Goal: Find specific page/section: Find specific page/section

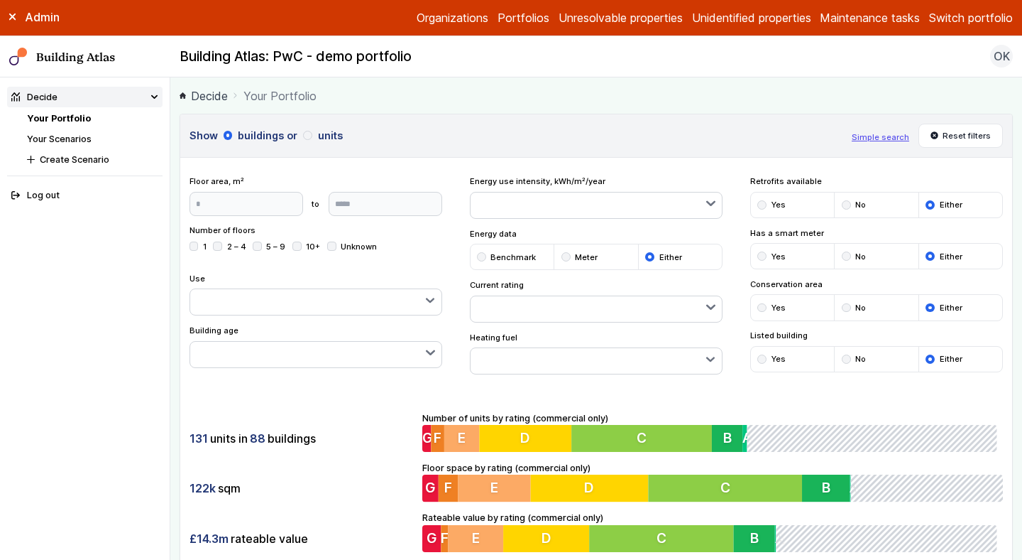
click at [72, 143] on link "Your Scenarios" at bounding box center [59, 138] width 65 height 11
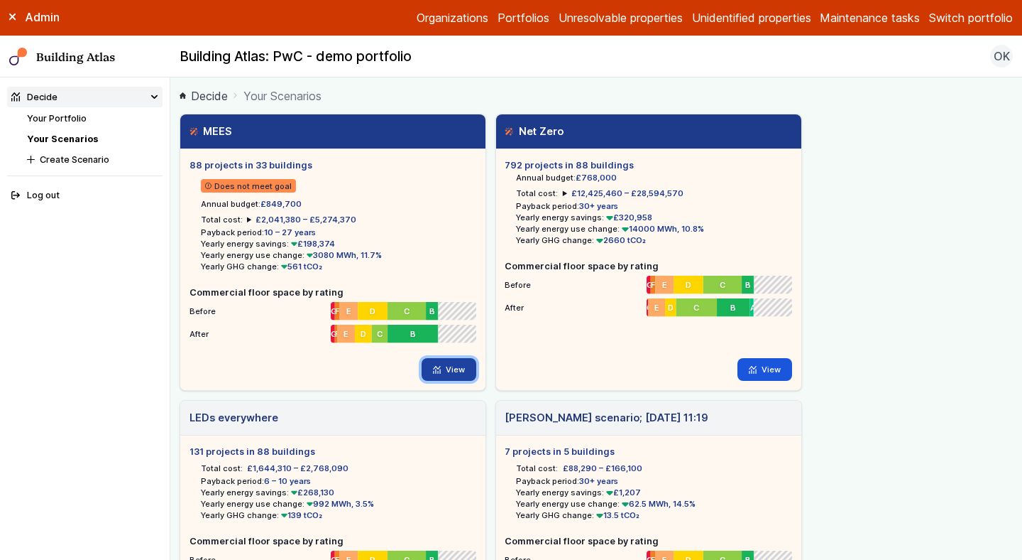
click at [447, 363] on link "View" at bounding box center [449, 369] width 55 height 23
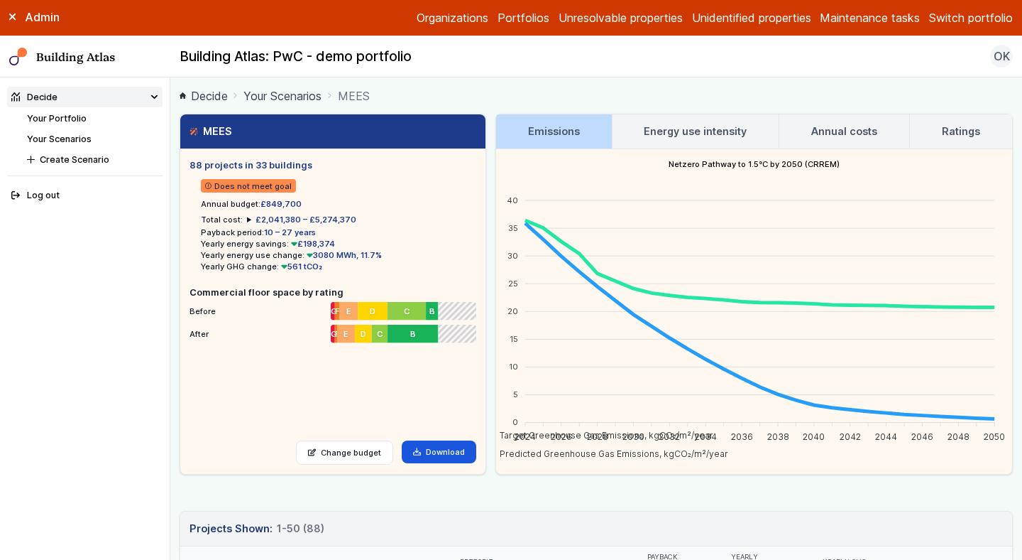
click at [851, 126] on h3 "Annual costs" at bounding box center [845, 132] width 66 height 16
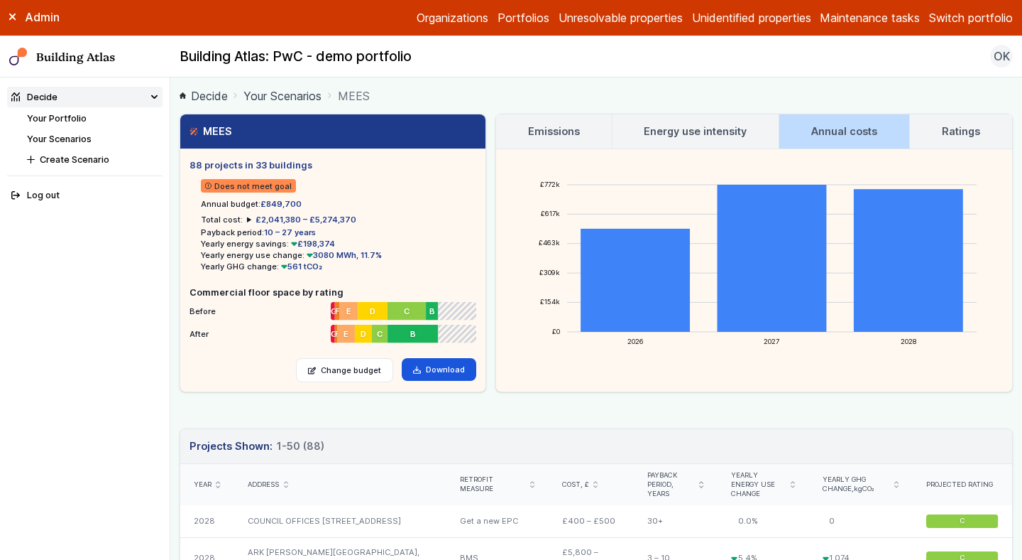
click at [43, 115] on link "Your Portfolio" at bounding box center [57, 118] width 60 height 11
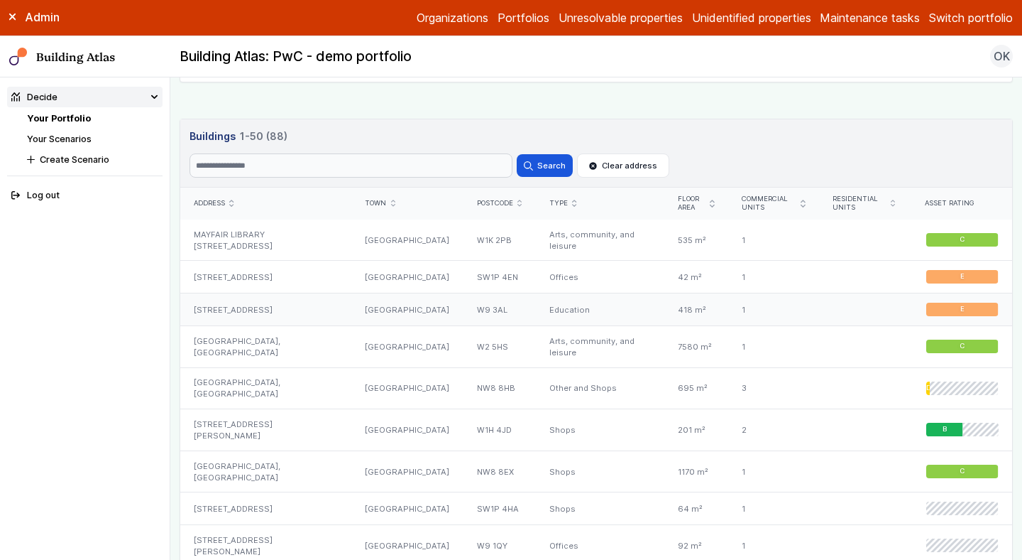
scroll to position [790, 0]
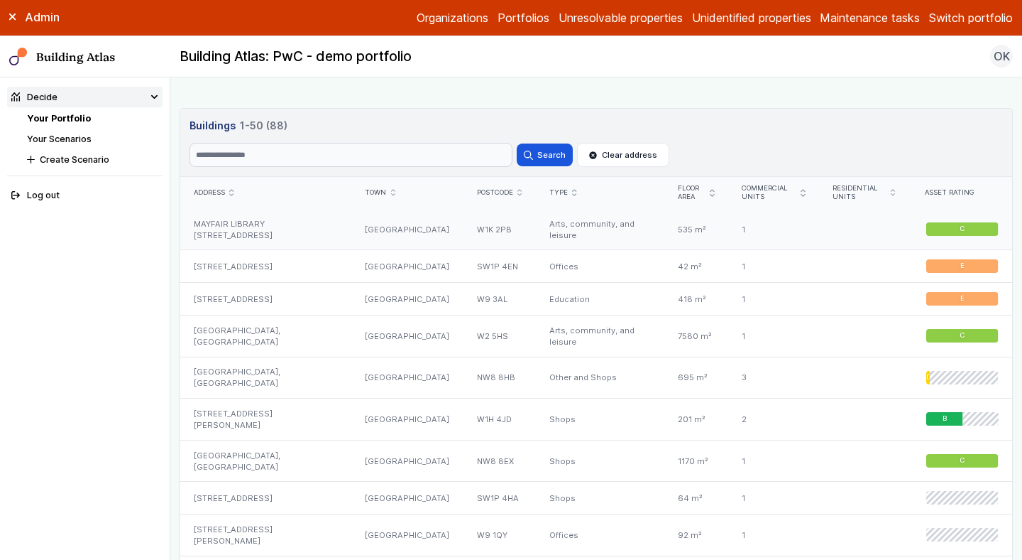
click at [263, 222] on div "MAYFAIR LIBRARY 25, SOUTH AUDLEY STREET" at bounding box center [265, 229] width 171 height 41
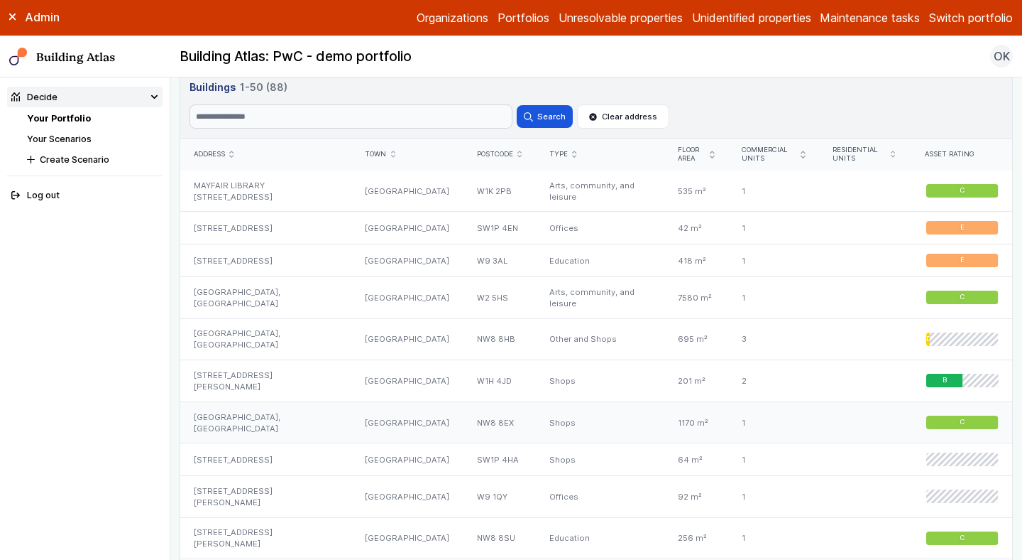
scroll to position [832, 0]
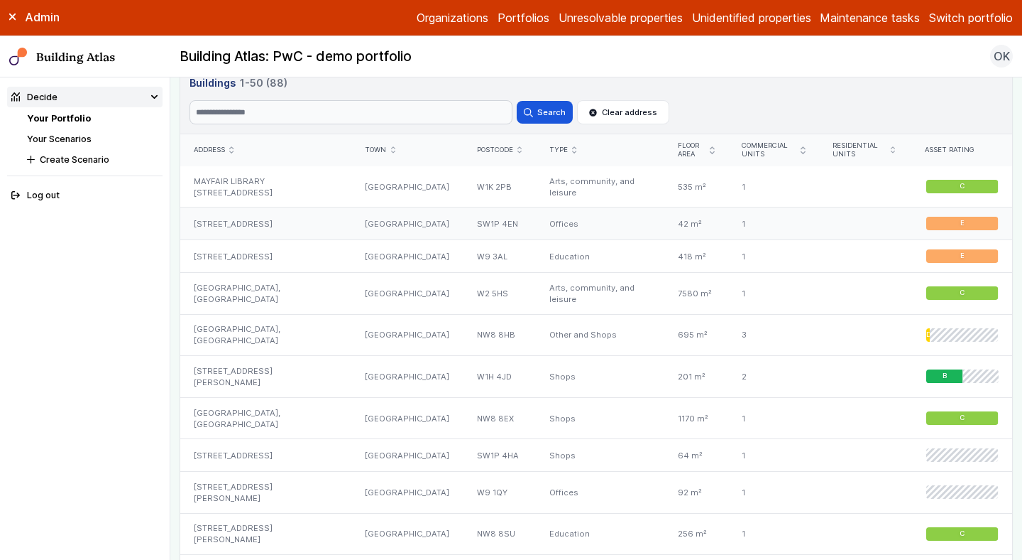
click at [290, 233] on div "34, PAGE STREET" at bounding box center [265, 223] width 171 height 33
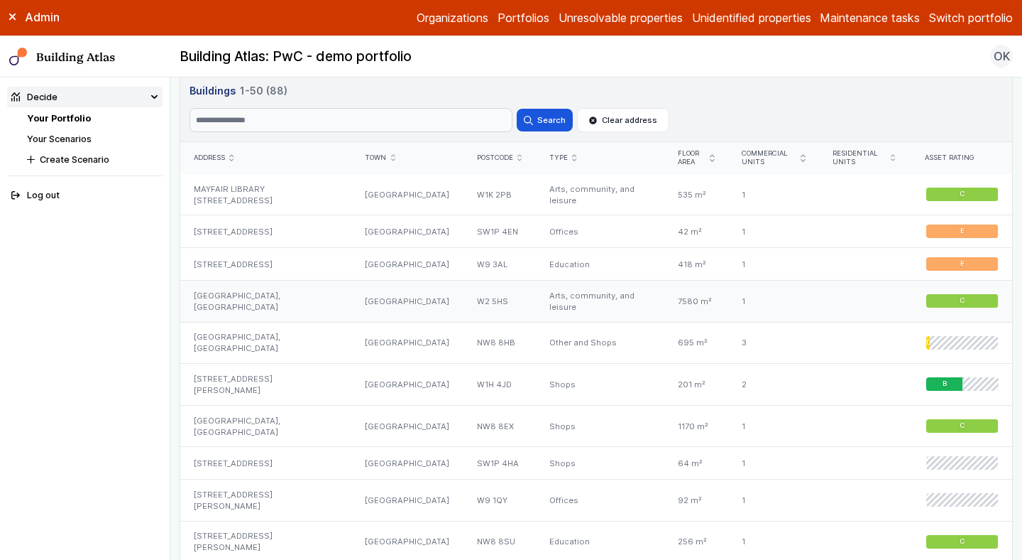
scroll to position [842, 0]
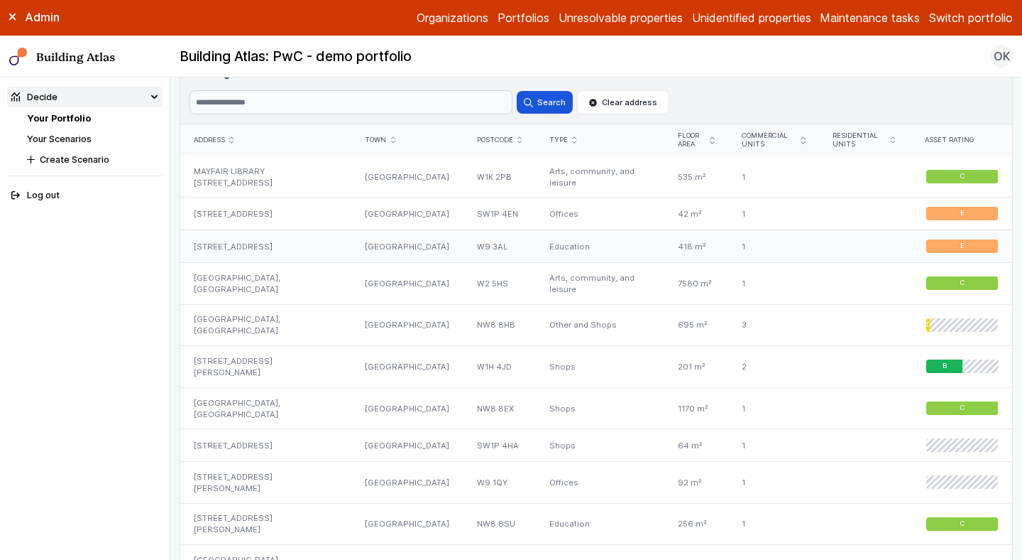
click at [263, 249] on div "88, BRAVINGTON ROAD" at bounding box center [265, 246] width 171 height 33
click at [258, 282] on div "PORCHESTER CENTRE, PORCHESTER ROAD" at bounding box center [265, 283] width 171 height 42
click at [256, 318] on div "KENNET HOUSE, CHURCH STREET ESTATE" at bounding box center [265, 325] width 171 height 42
click at [249, 362] on div "52A, CRAWFORD STREET" at bounding box center [265, 367] width 171 height 42
click at [249, 400] on div "DARENT HOUSE, CHURCH STREET ESTATE" at bounding box center [265, 408] width 171 height 42
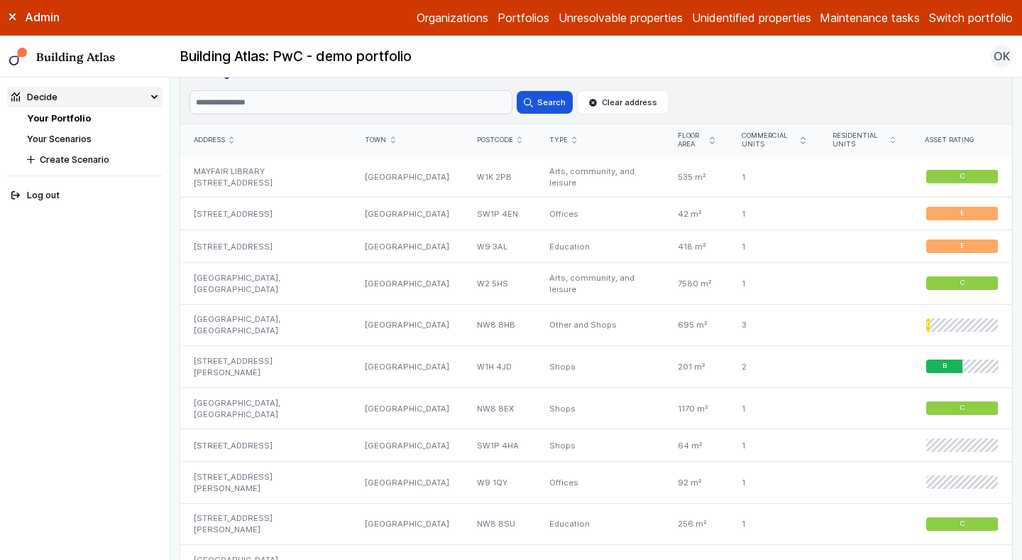
click at [67, 120] on link "Your Portfolio" at bounding box center [59, 118] width 64 height 11
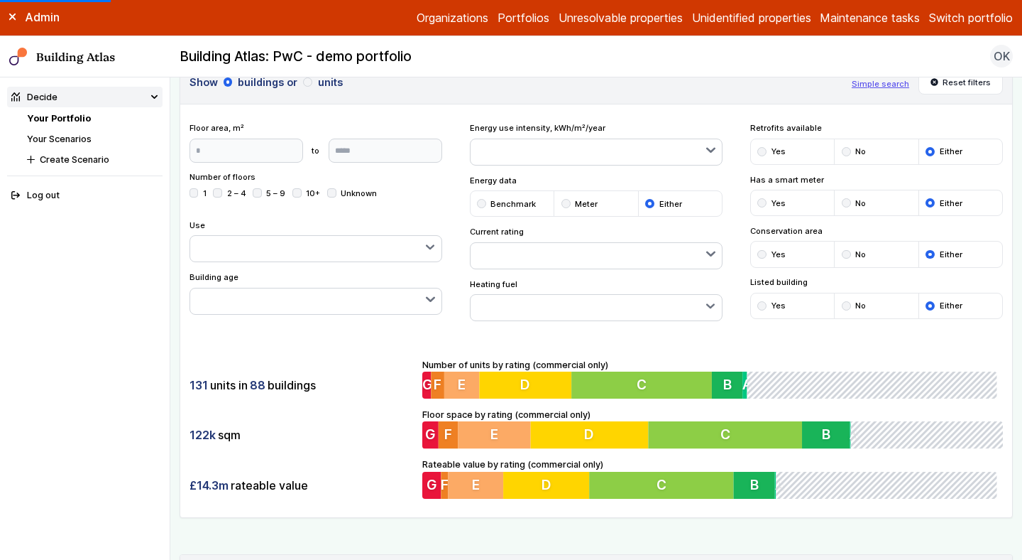
scroll to position [0, 0]
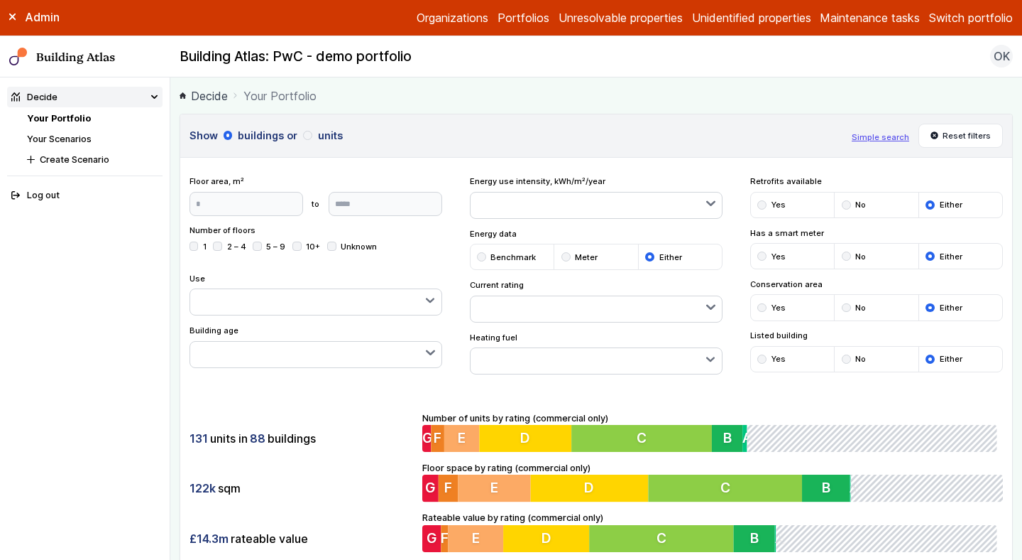
click at [973, 24] on button "Switch portfolio" at bounding box center [971, 17] width 84 height 17
click at [0, 0] on button "[PERSON_NAME]-Waypoint" at bounding box center [0, 0] width 0 height 0
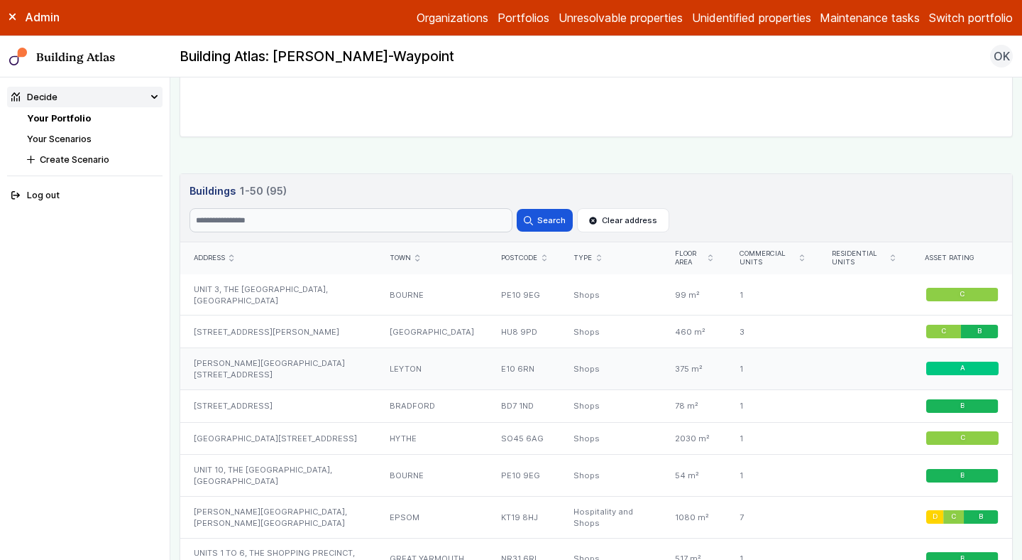
scroll to position [730, 0]
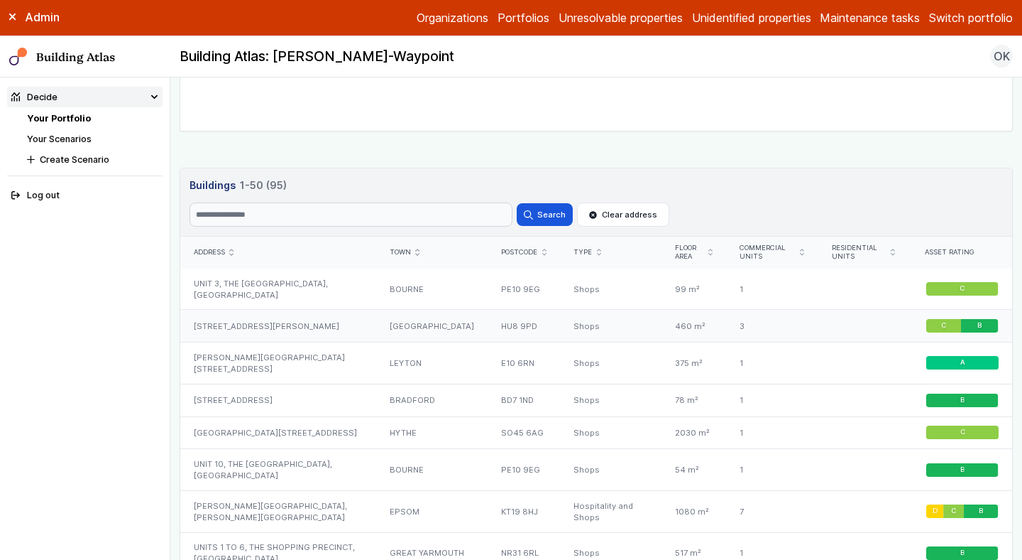
click at [283, 312] on div "[STREET_ADDRESS][PERSON_NAME]" at bounding box center [278, 326] width 196 height 33
click at [283, 333] on div "[STREET_ADDRESS][PERSON_NAME]" at bounding box center [278, 326] width 196 height 33
click at [274, 371] on div "BRENNAN HOUSE 608, HIGH ROAD LEYTON" at bounding box center [278, 363] width 196 height 42
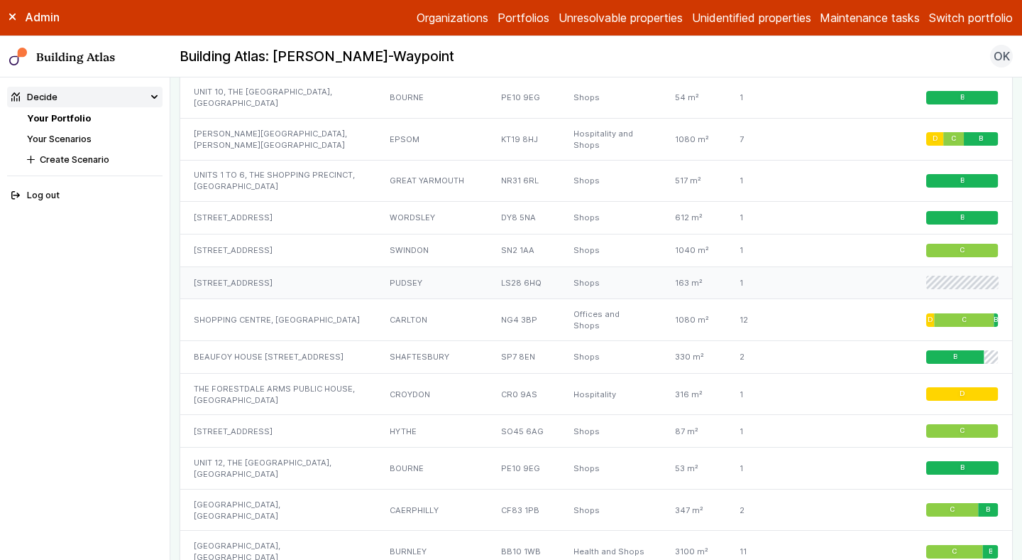
scroll to position [1103, 0]
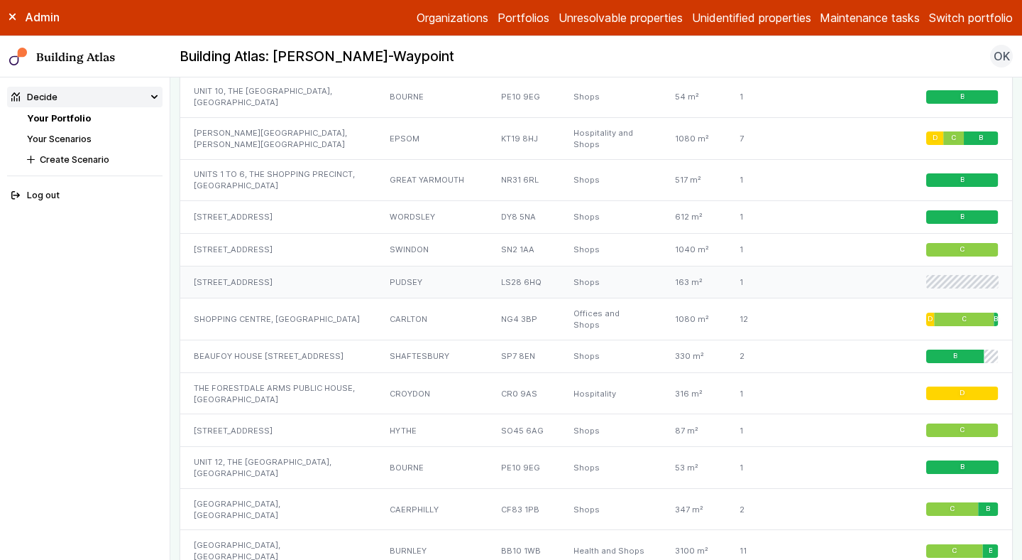
click at [301, 298] on div "UNIT 4, BELGRAVE RETAIL PARK, TOWN STREET" at bounding box center [278, 282] width 196 height 33
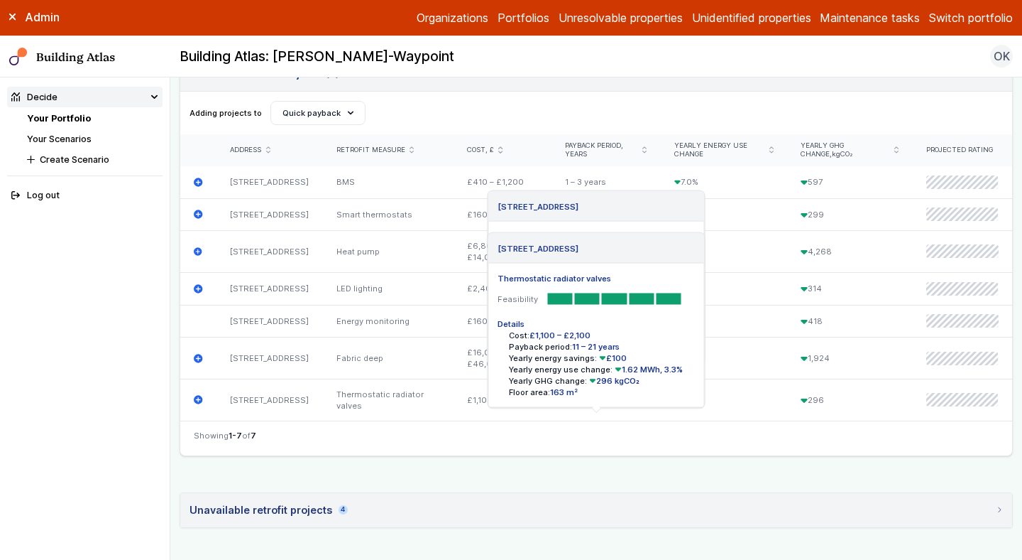
scroll to position [853, 0]
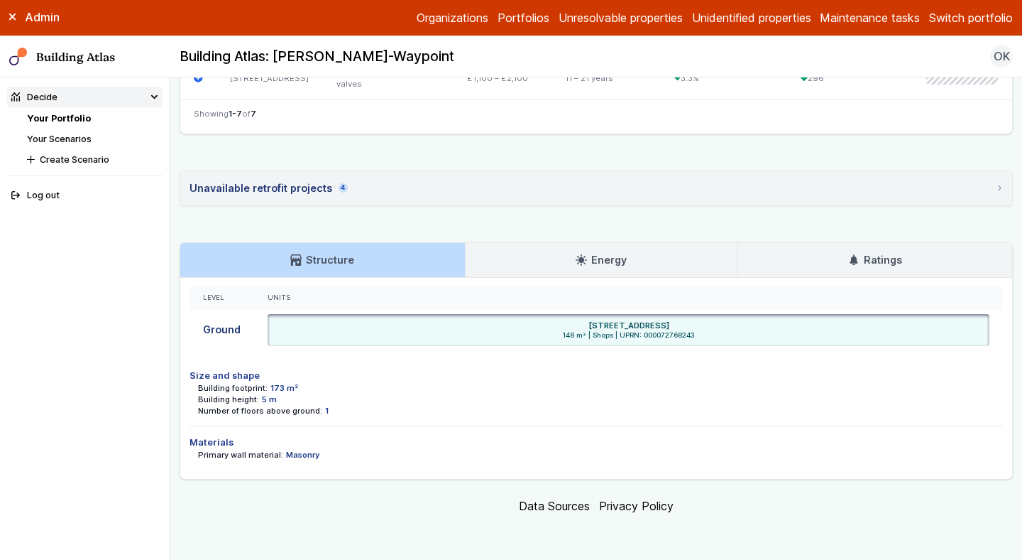
click at [489, 260] on link "Energy" at bounding box center [602, 260] width 272 height 34
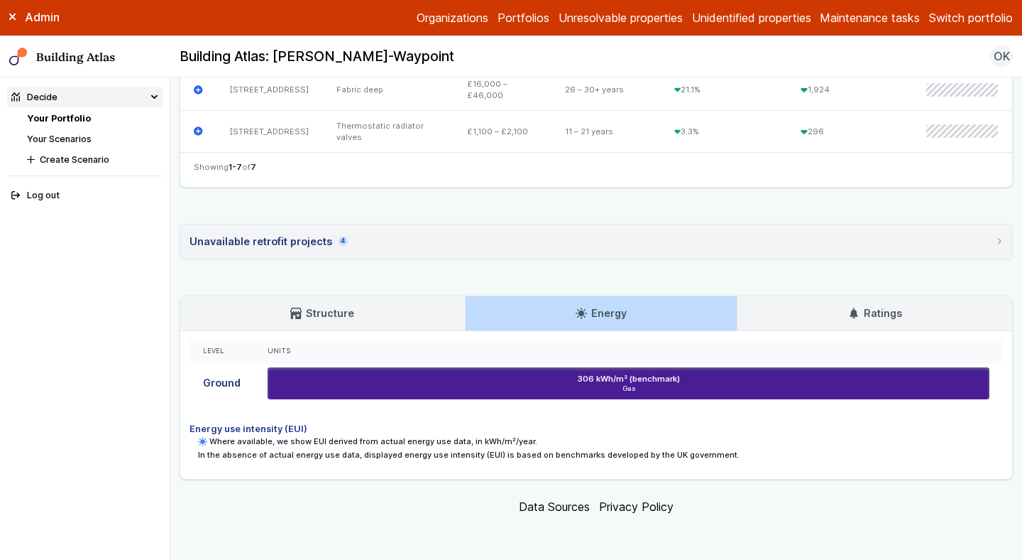
scroll to position [801, 0]
click at [861, 318] on h3 "Ratings" at bounding box center [876, 313] width 54 height 16
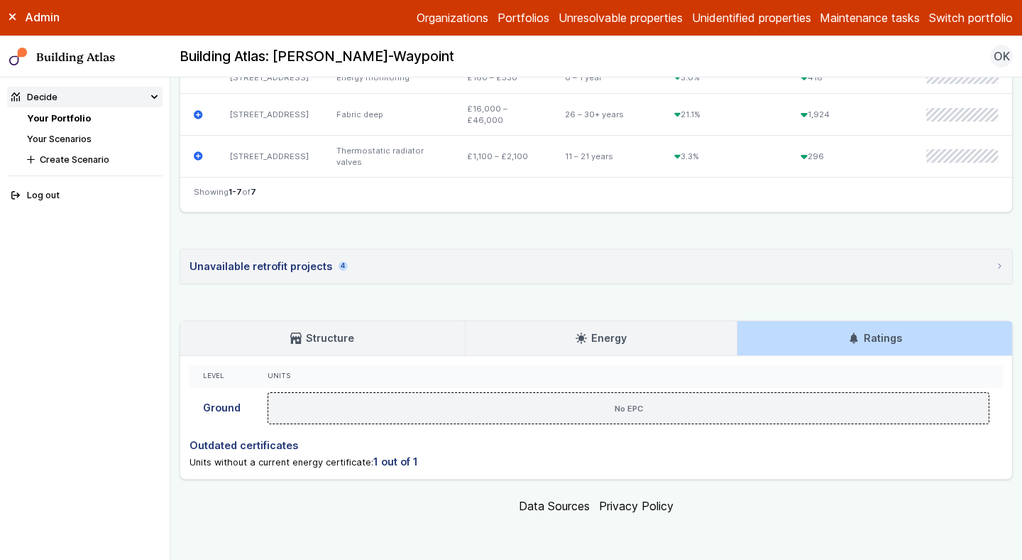
click at [621, 339] on h3 "Energy" at bounding box center [601, 338] width 51 height 16
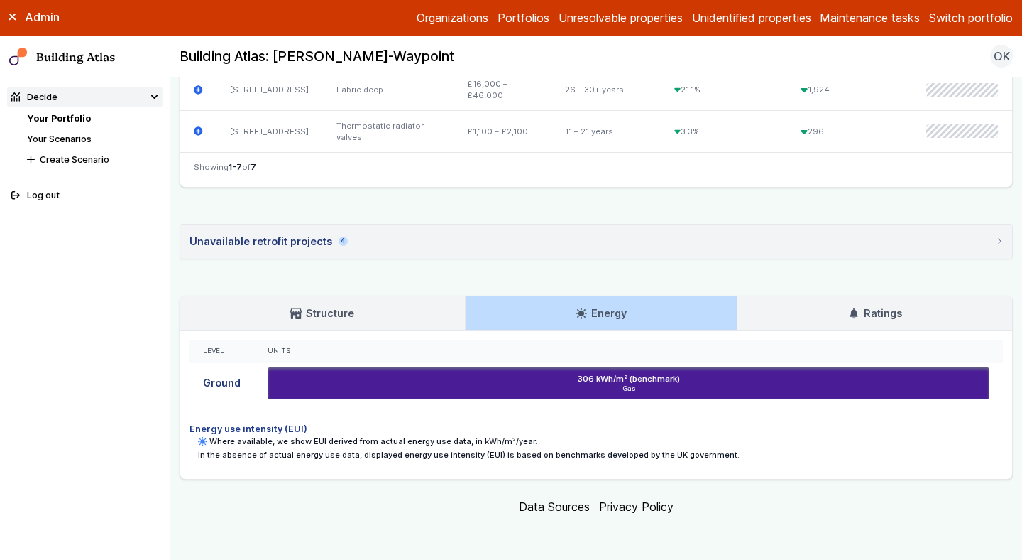
click at [298, 330] on link "Structure" at bounding box center [322, 313] width 285 height 34
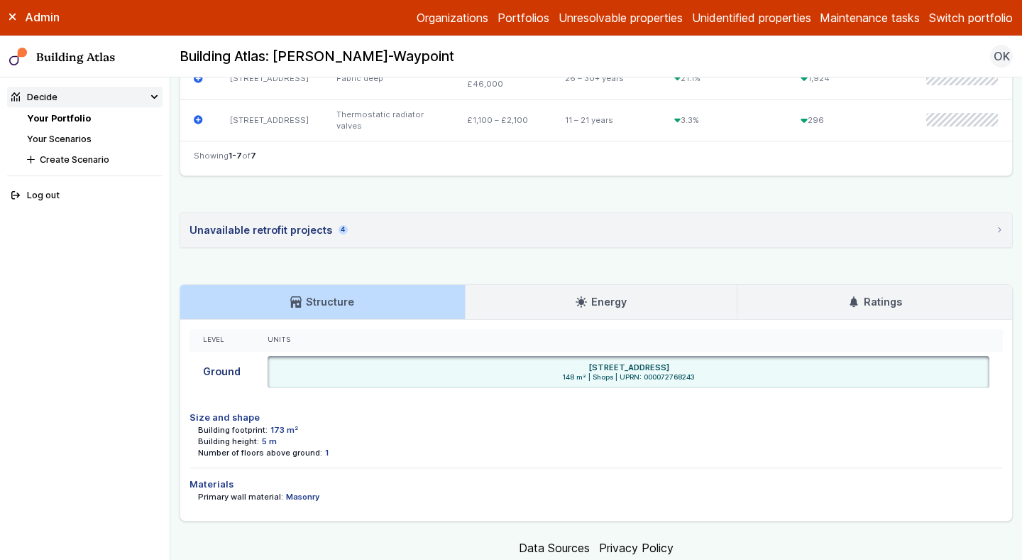
click at [893, 319] on link "Ratings" at bounding box center [875, 302] width 275 height 34
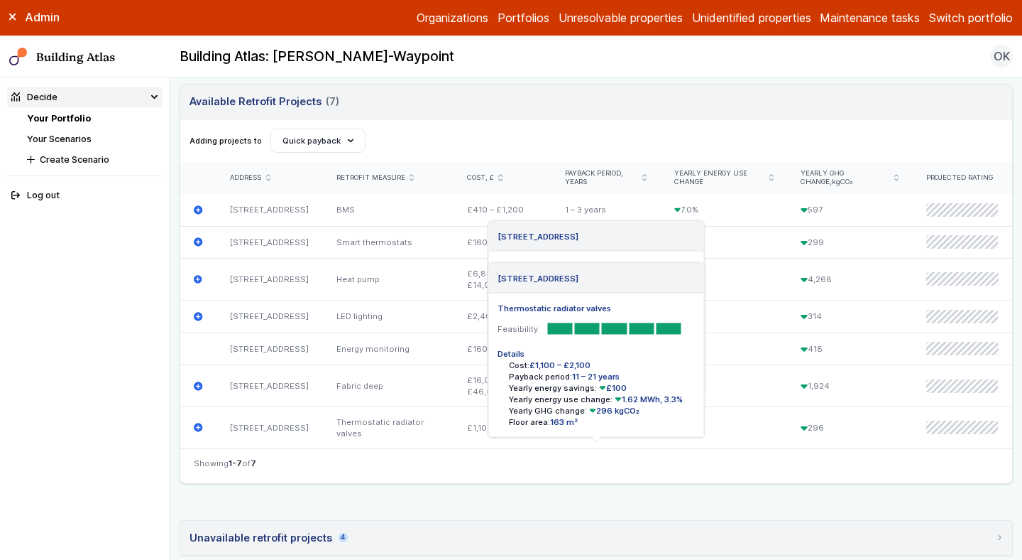
scroll to position [465, 0]
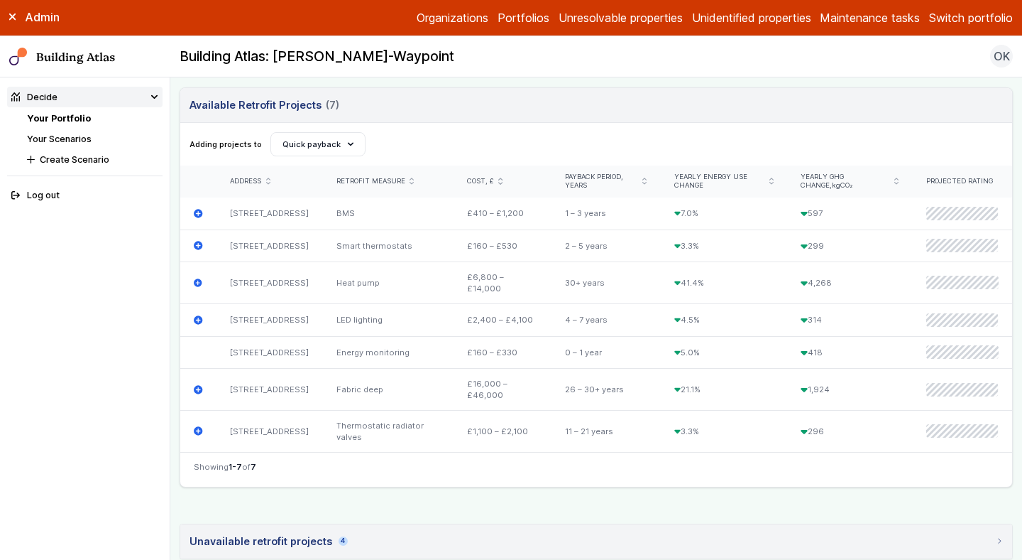
click at [60, 115] on link "Your Portfolio" at bounding box center [59, 118] width 64 height 11
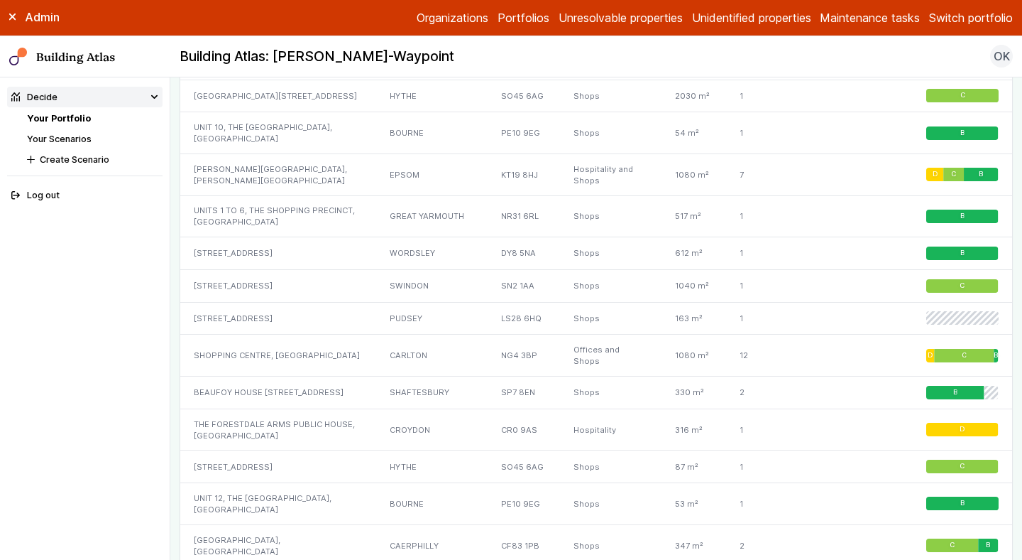
scroll to position [993, 0]
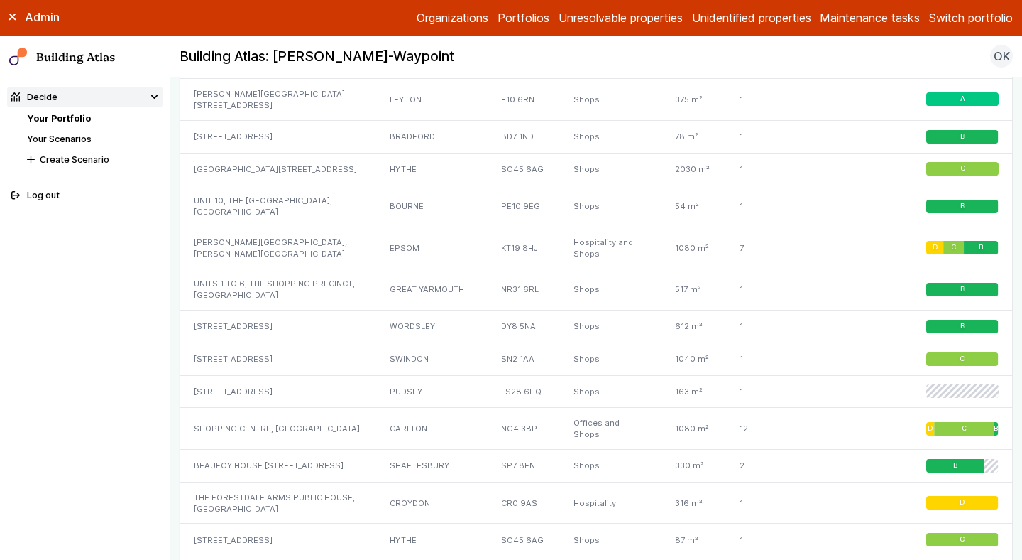
click at [971, 26] on button "Switch portfolio" at bounding box center [971, 17] width 84 height 17
click at [0, 0] on button "NR" at bounding box center [0, 0] width 0 height 0
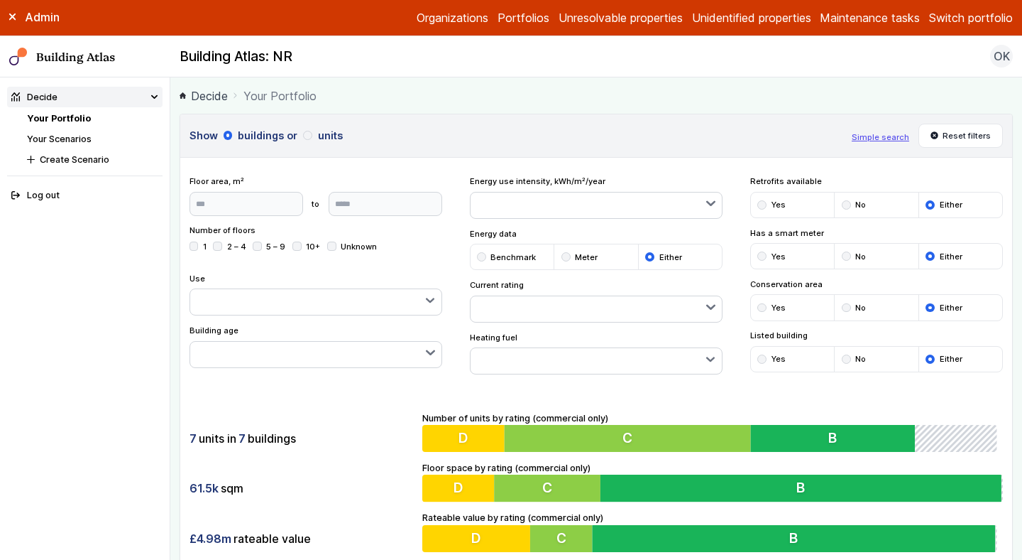
click at [807, 386] on div "Show buildings or units Simple search Reset filters Floor area, m² to Update Nu…" at bounding box center [597, 342] width 834 height 457
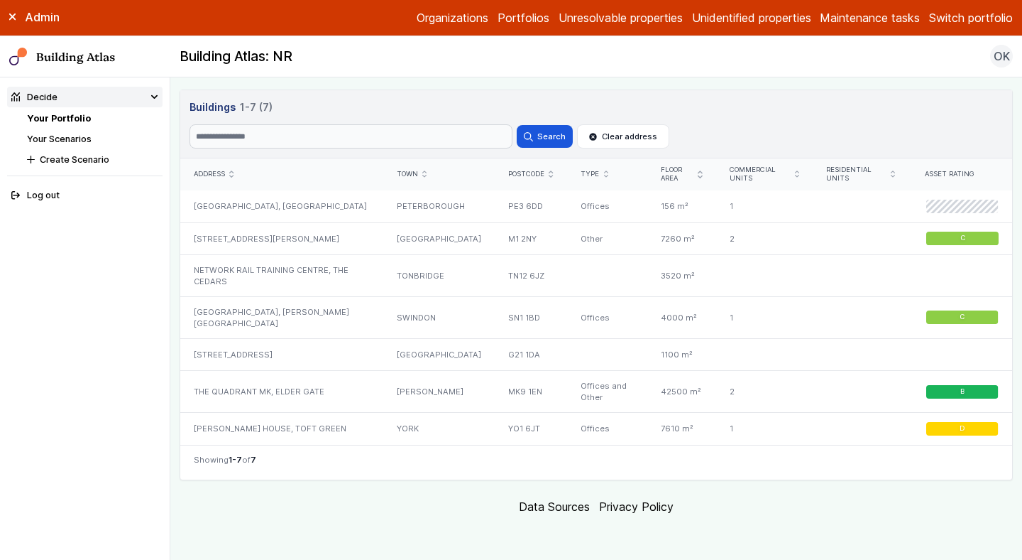
scroll to position [802, 0]
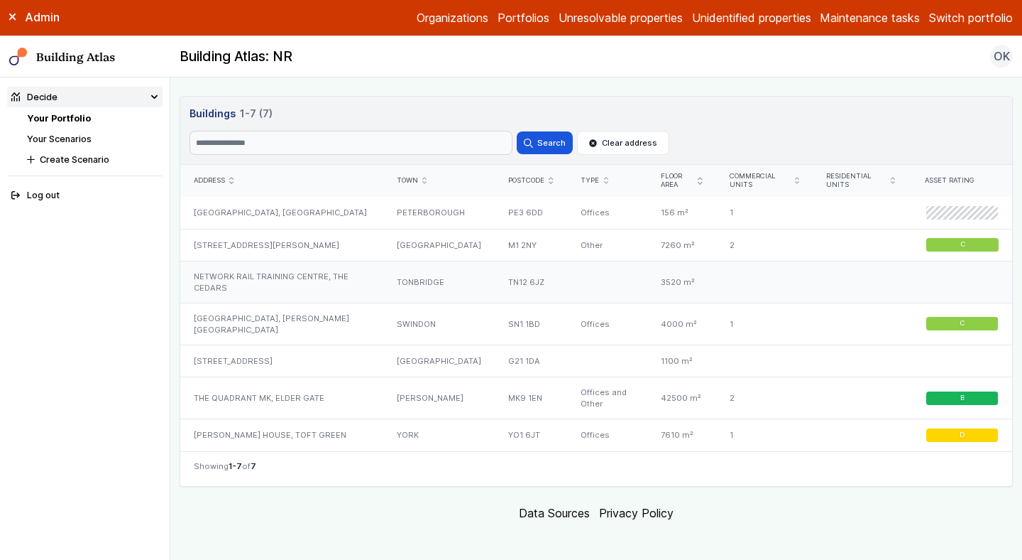
click at [222, 269] on div "NETWORK RAIL TRAINING CENTRE, THE CEDARS" at bounding box center [281, 282] width 203 height 42
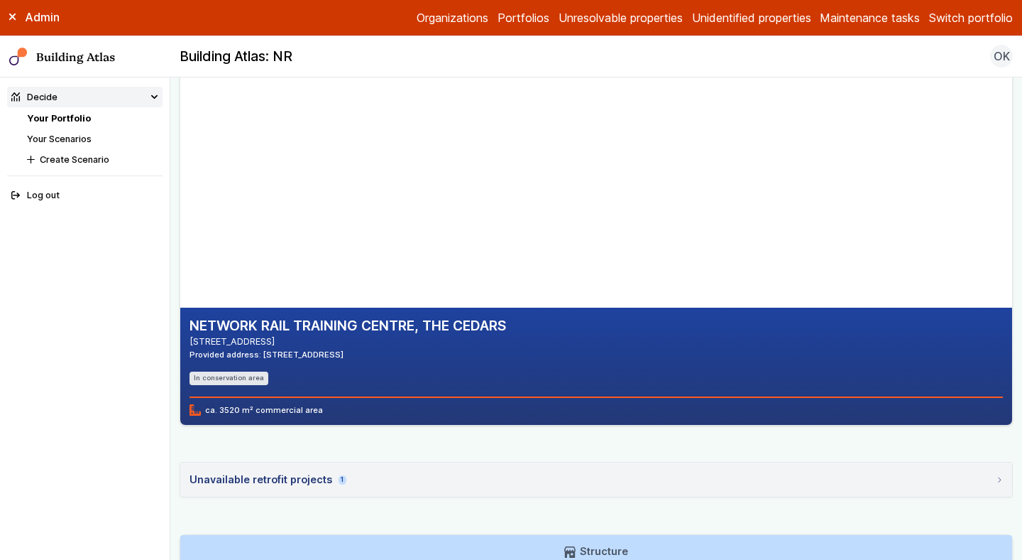
scroll to position [341, 0]
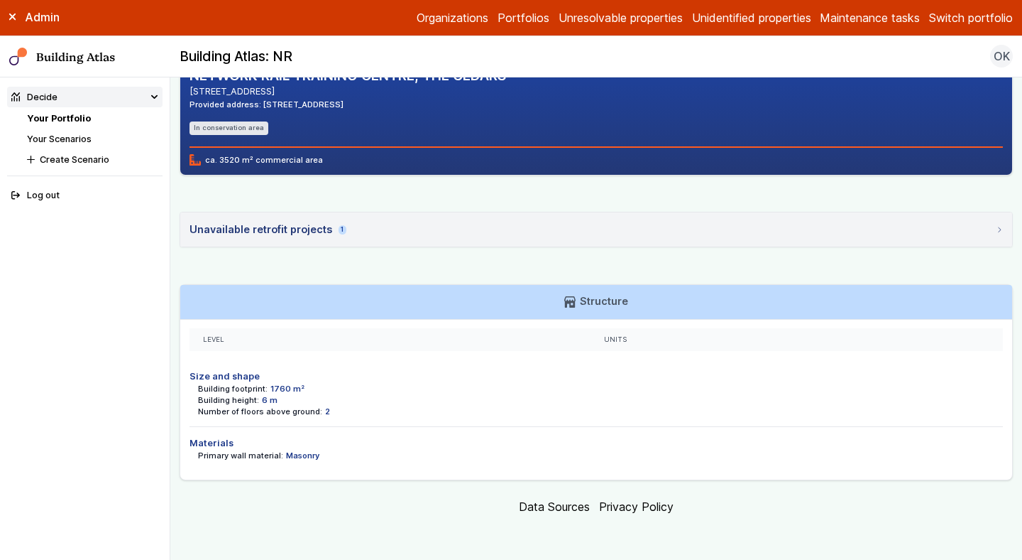
click at [971, 17] on button "Switch portfolio" at bounding box center [971, 17] width 84 height 17
click at [0, 0] on button "E.ON Schools [GEOGRAPHIC_DATA]" at bounding box center [0, 0] width 0 height 0
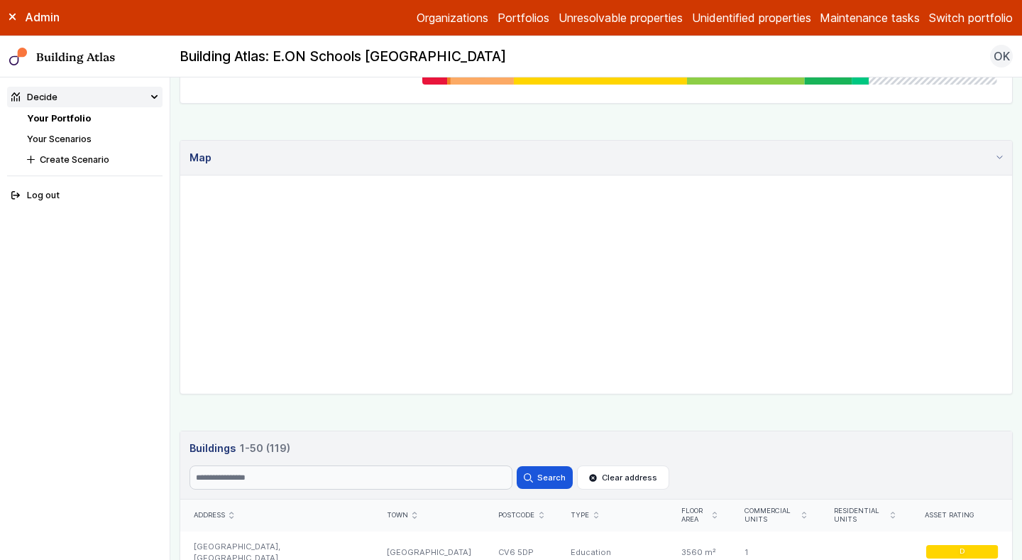
scroll to position [619, 0]
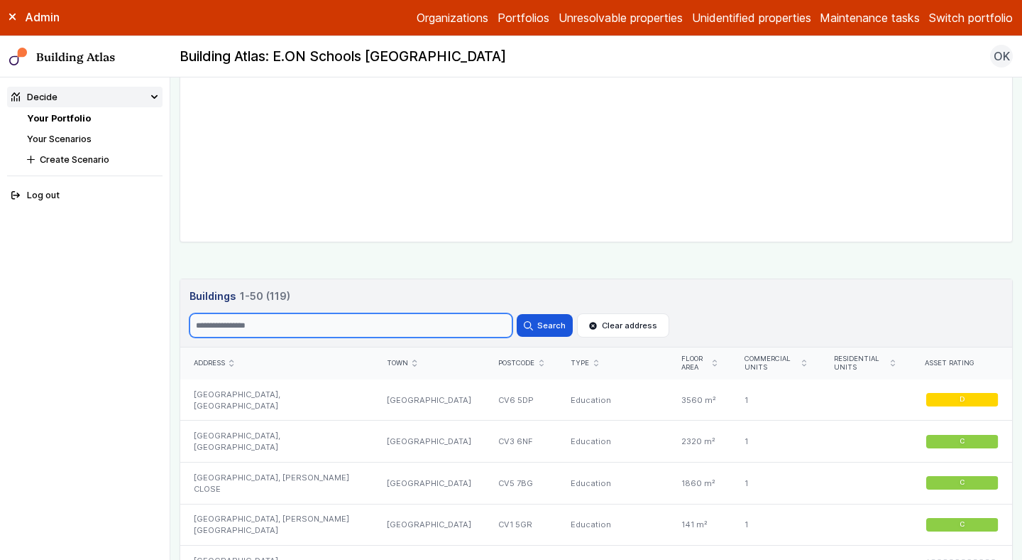
click at [273, 334] on input "Search" at bounding box center [351, 325] width 323 height 24
paste input "**********"
type input "**********"
click at [517, 314] on button "Search" at bounding box center [544, 325] width 55 height 23
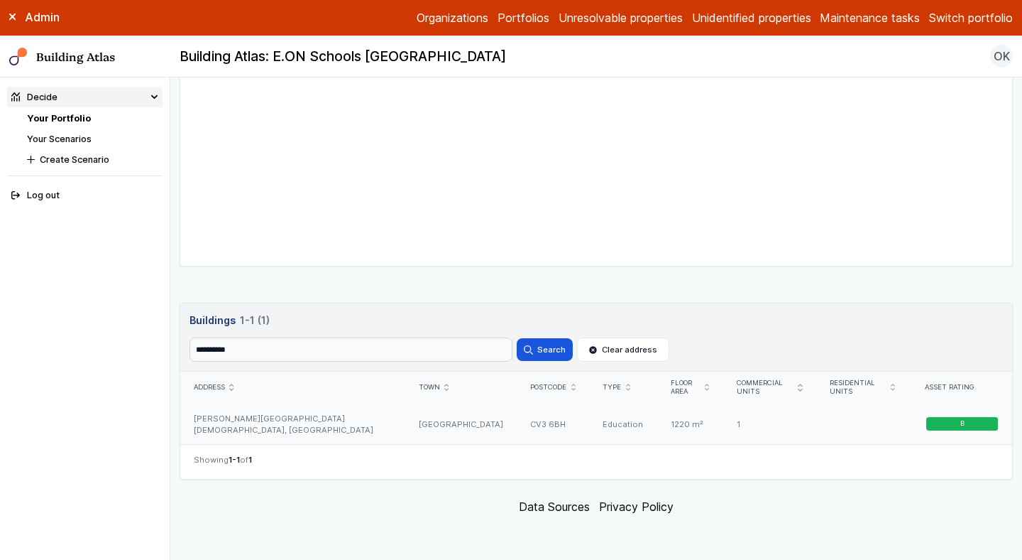
click at [281, 427] on div "BISHOP ULLATHORNE CATHOLIC SCHOOL, LEASOWES AVENUE" at bounding box center [292, 423] width 225 height 41
